Goal: Navigation & Orientation: Find specific page/section

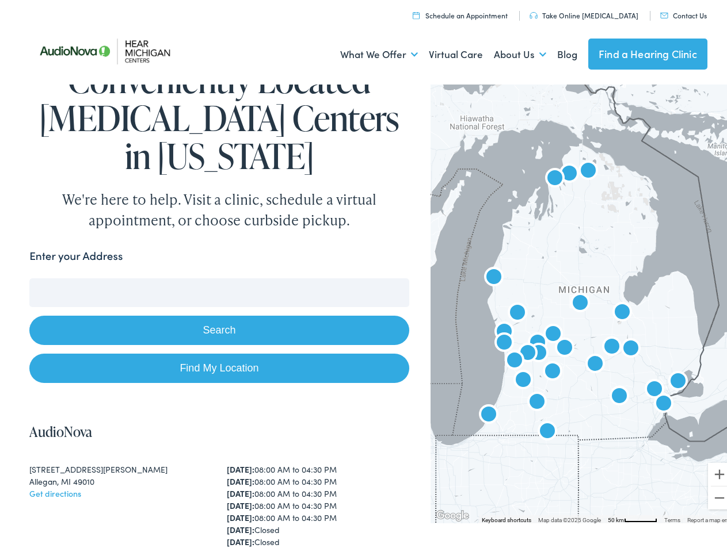
click at [363, 276] on input "Enter your Address" at bounding box center [218, 289] width 379 height 29
click at [368, 51] on link "What We Offer" at bounding box center [379, 51] width 78 height 43
click at [507, 51] on link "About Us" at bounding box center [520, 51] width 52 height 43
click at [464, 276] on button "Search" at bounding box center [469, 276] width 14 height 14
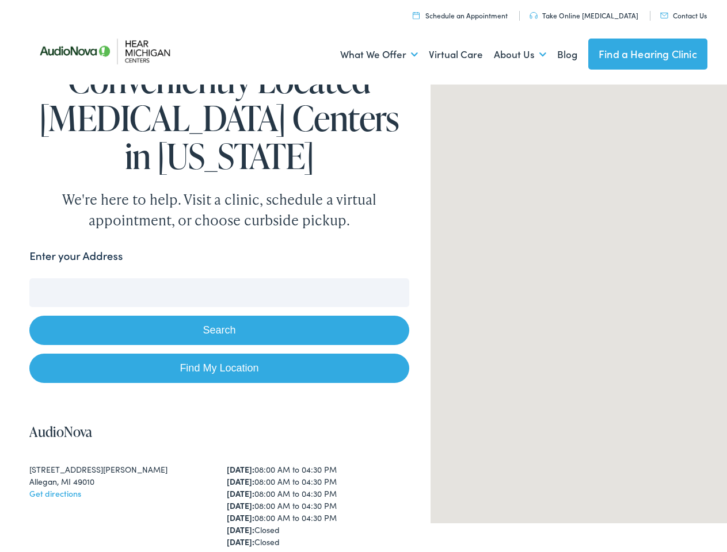
click at [216, 327] on button "Search" at bounding box center [218, 326] width 379 height 29
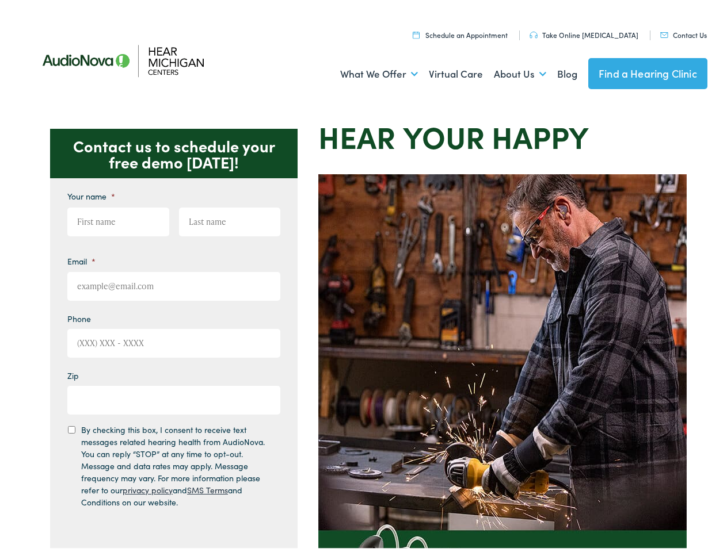
click at [363, 276] on img at bounding box center [502, 430] width 368 height 518
click at [368, 71] on link "What We Offer" at bounding box center [379, 70] width 78 height 43
click at [507, 71] on link "About Us" at bounding box center [520, 70] width 52 height 43
